Goal: Task Accomplishment & Management: Use online tool/utility

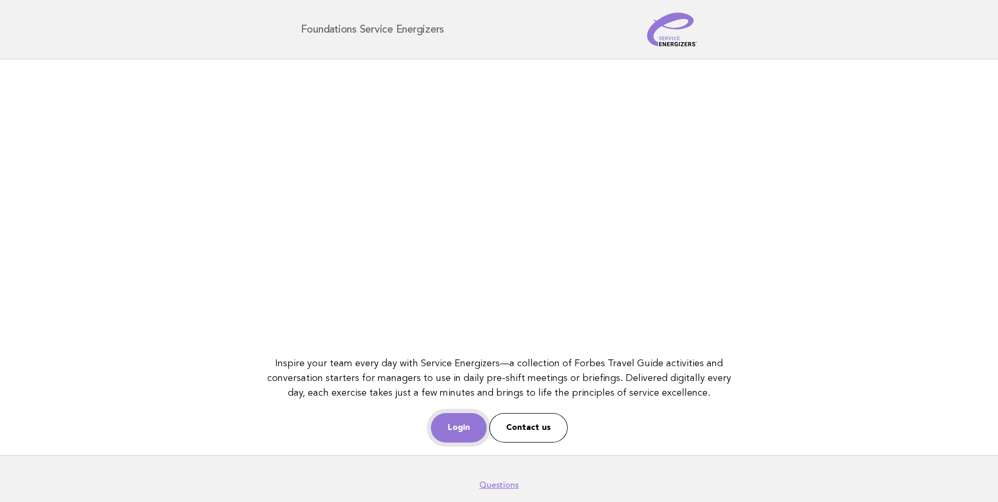
click at [475, 431] on link "Login" at bounding box center [459, 427] width 56 height 29
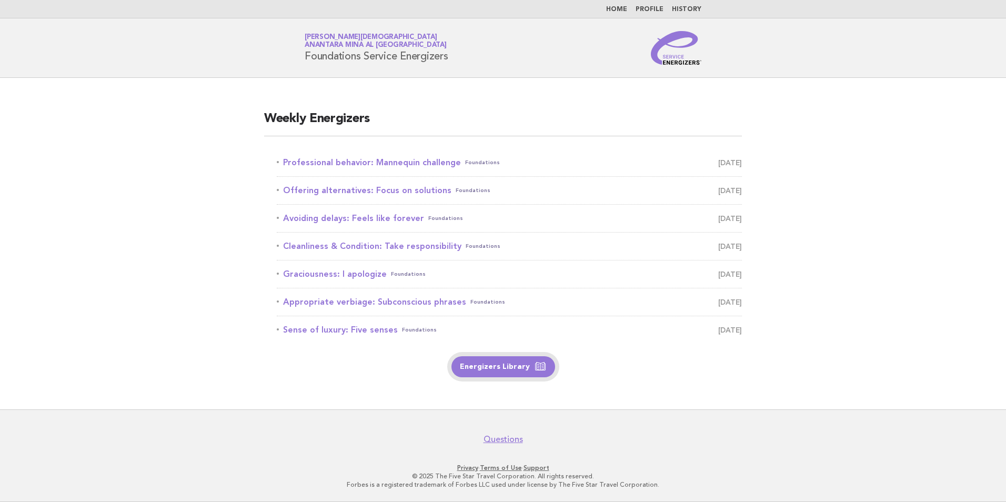
click at [515, 363] on link "Energizers Library" at bounding box center [503, 366] width 104 height 21
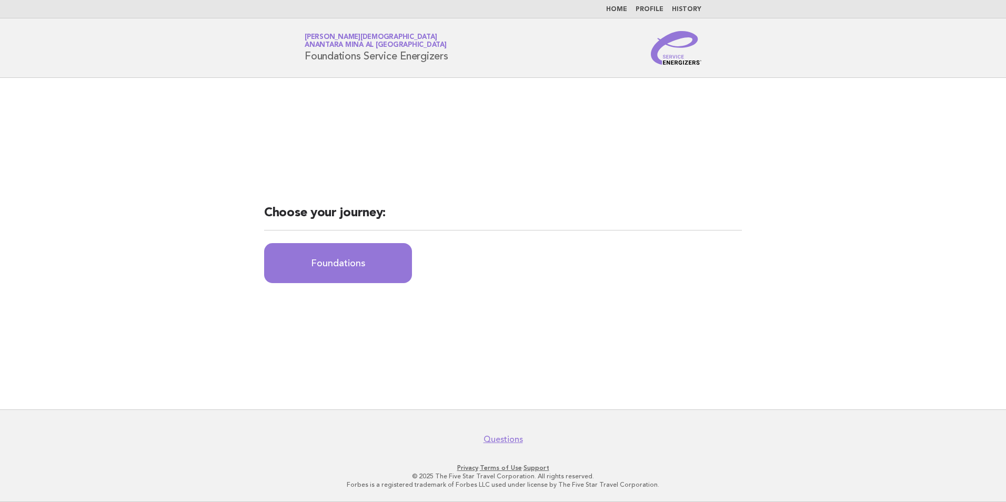
click at [625, 15] on nav "Home Profile History" at bounding box center [503, 9] width 1006 height 18
click at [614, 8] on link "Home" at bounding box center [616, 9] width 21 height 6
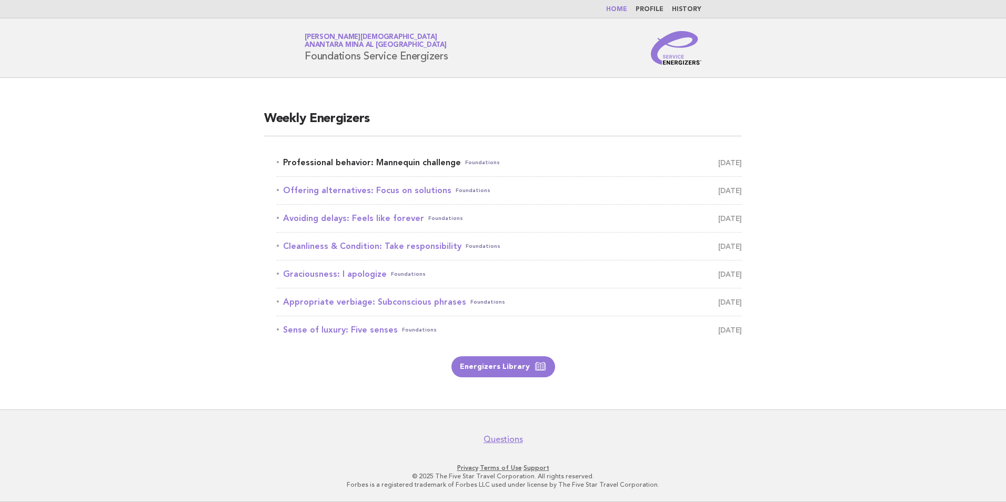
click at [419, 160] on link "Professional behavior: Mannequin challenge Foundations September 5" at bounding box center [509, 162] width 465 height 15
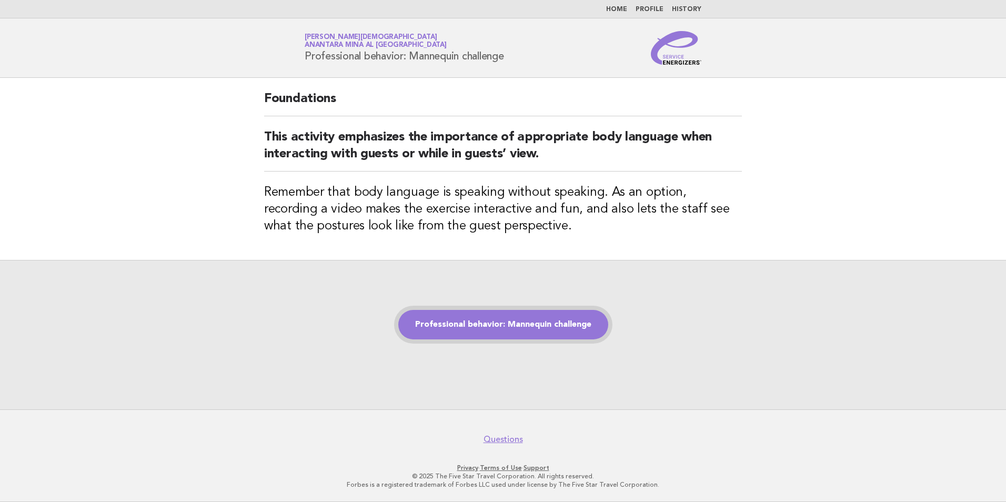
click at [477, 335] on link "Professional behavior: Mannequin challenge" at bounding box center [503, 324] width 210 height 29
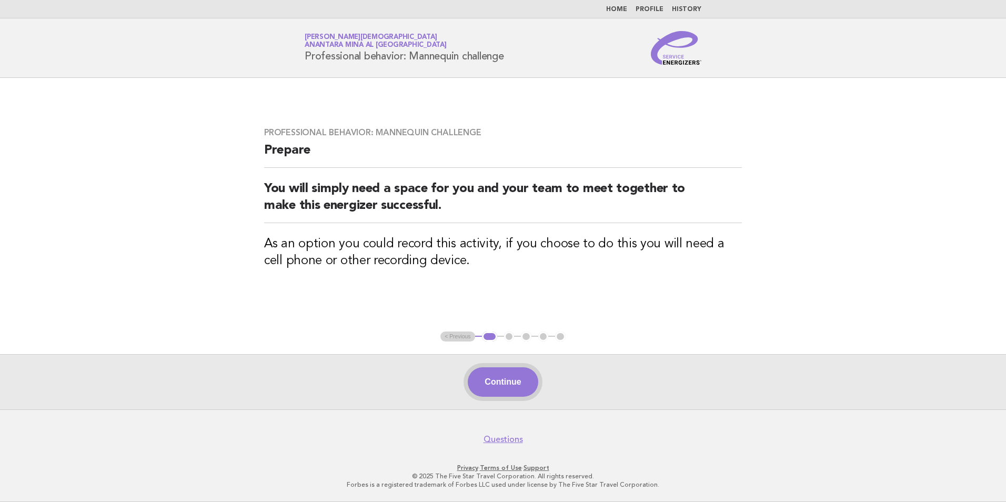
click at [494, 383] on button "Continue" at bounding box center [503, 381] width 70 height 29
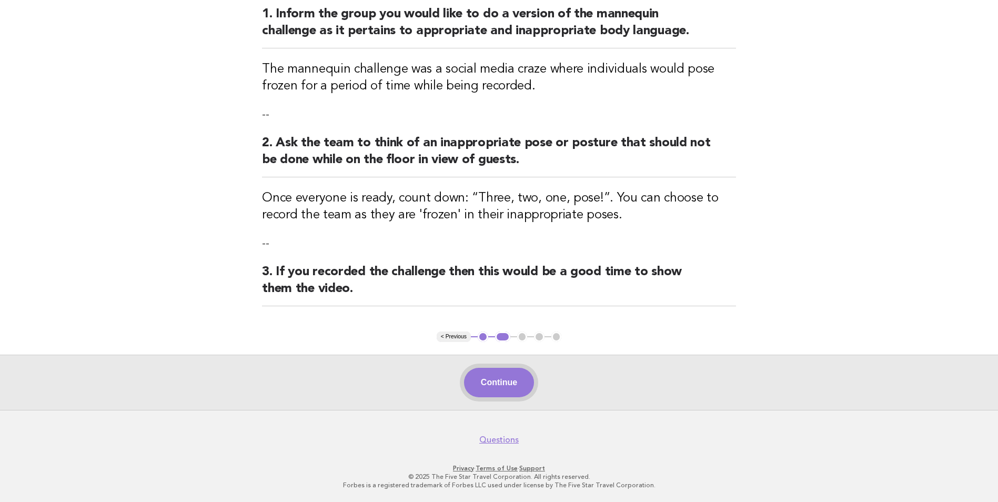
click at [498, 392] on button "Continue" at bounding box center [499, 382] width 70 height 29
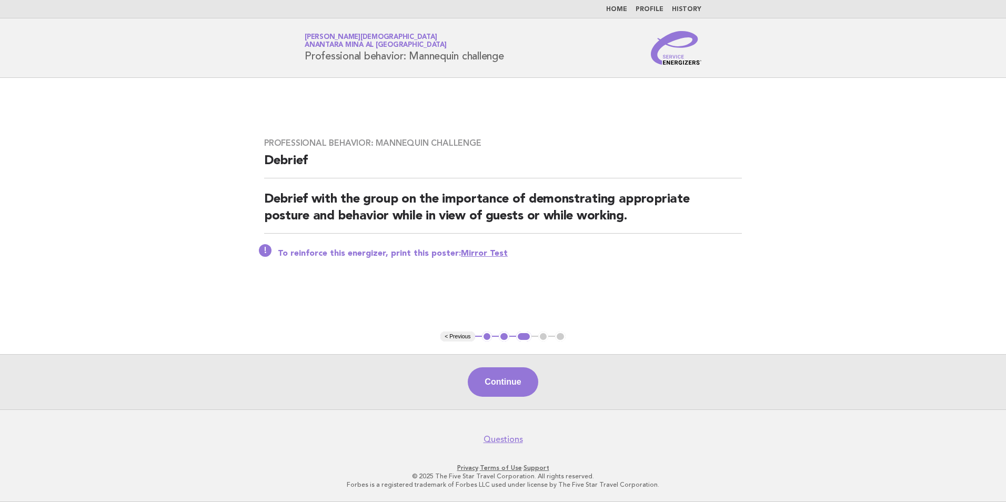
click at [498, 392] on button "Continue" at bounding box center [503, 381] width 70 height 29
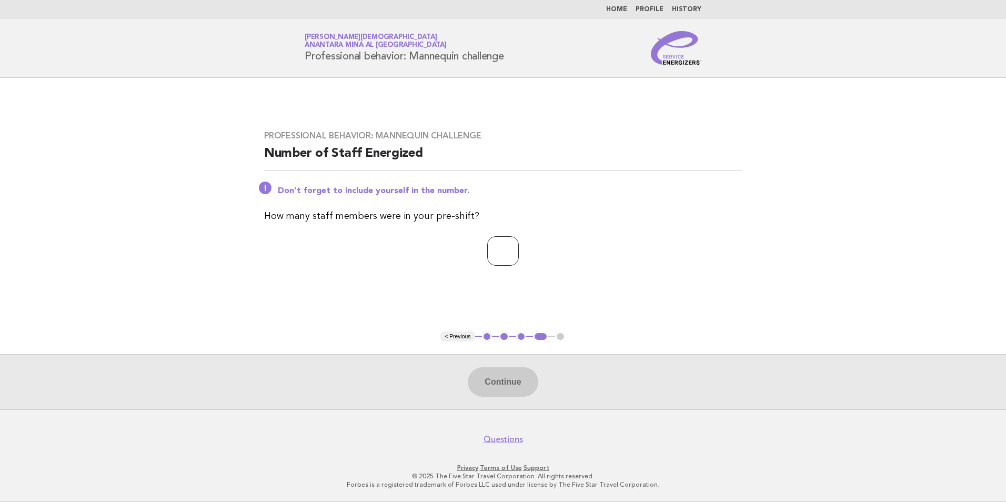
click at [508, 259] on input "number" at bounding box center [503, 250] width 32 height 29
type input "*"
click at [500, 380] on button "Continue" at bounding box center [503, 381] width 70 height 29
